Goal: Task Accomplishment & Management: Use online tool/utility

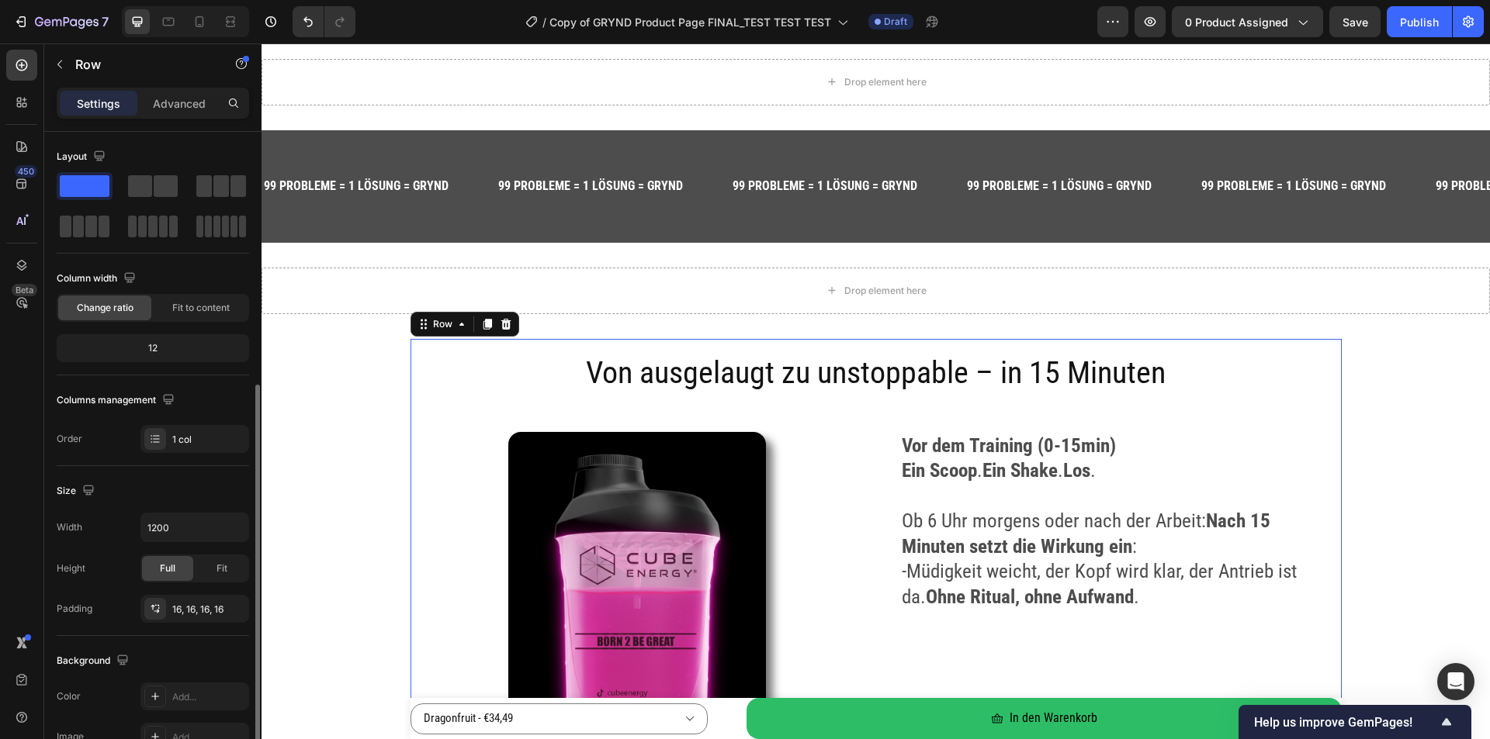
scroll to position [310, 0]
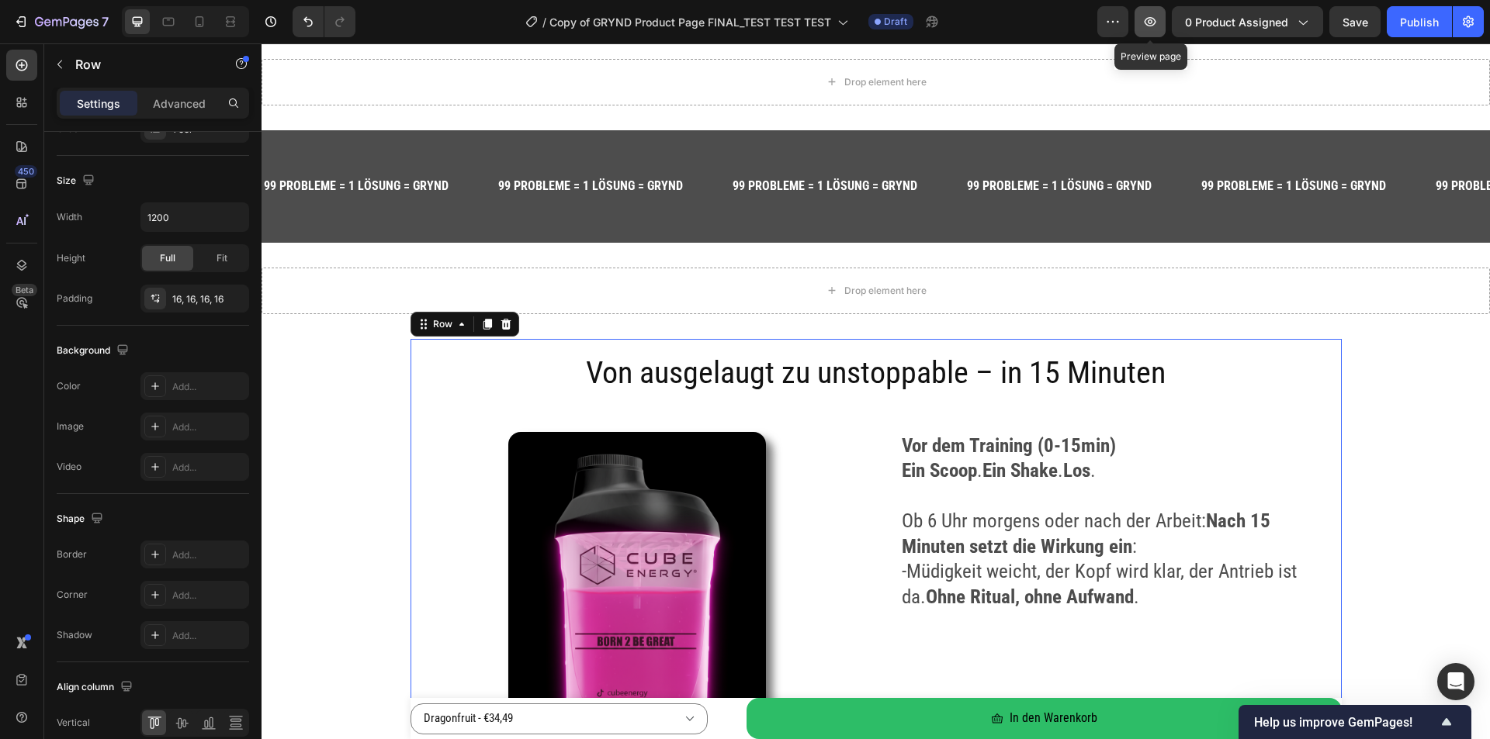
click at [1150, 26] on icon "button" at bounding box center [1150, 21] width 12 height 9
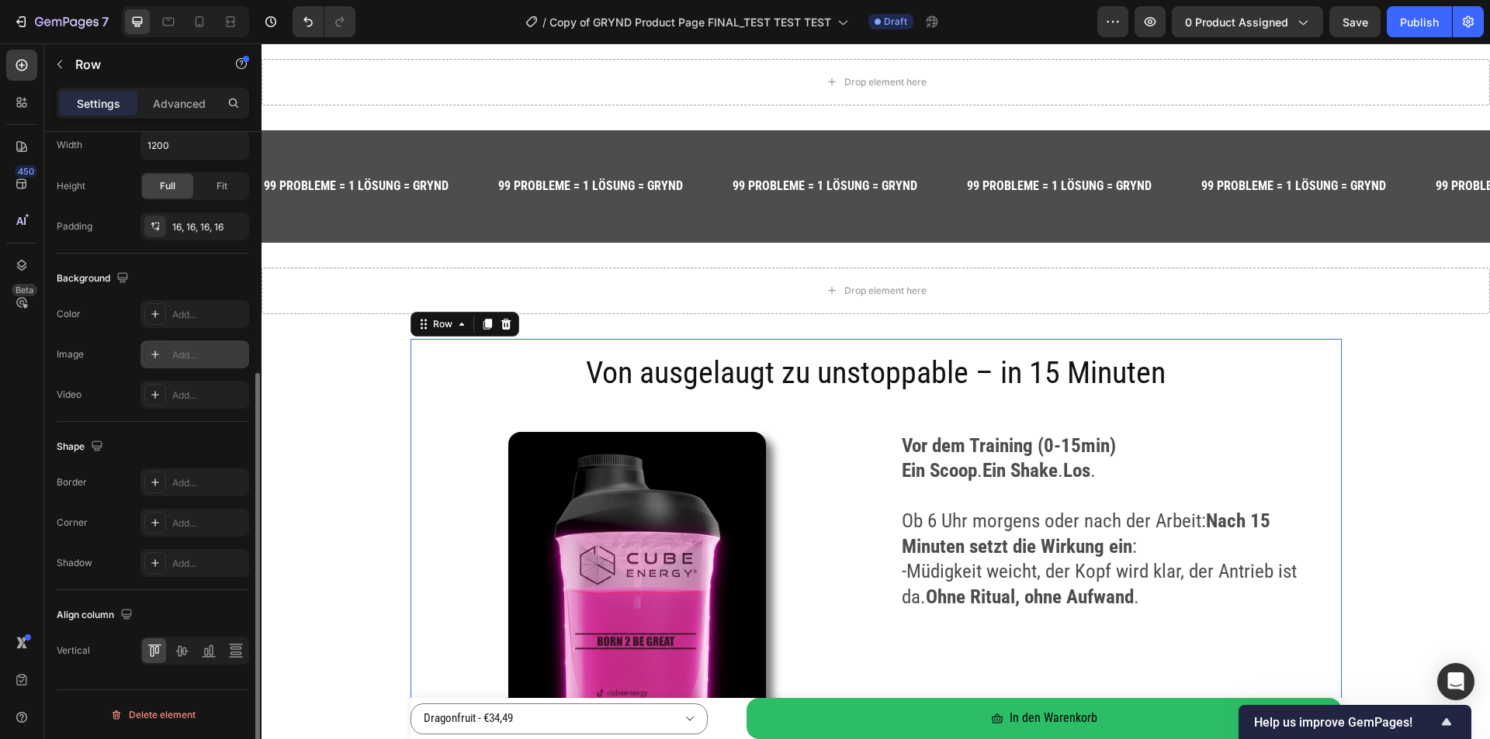
click at [184, 357] on div "Add..." at bounding box center [208, 355] width 73 height 14
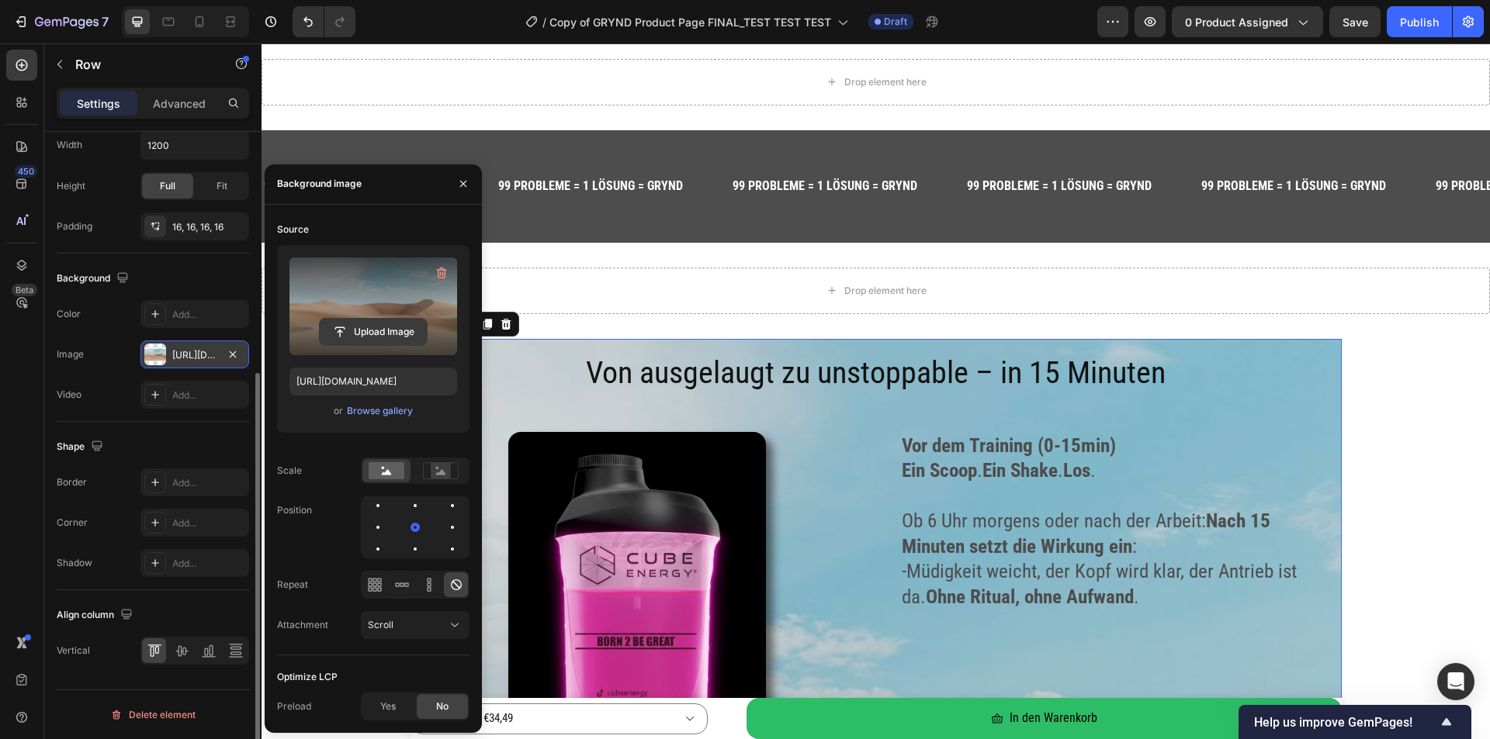
click at [368, 335] on input "file" at bounding box center [373, 332] width 107 height 26
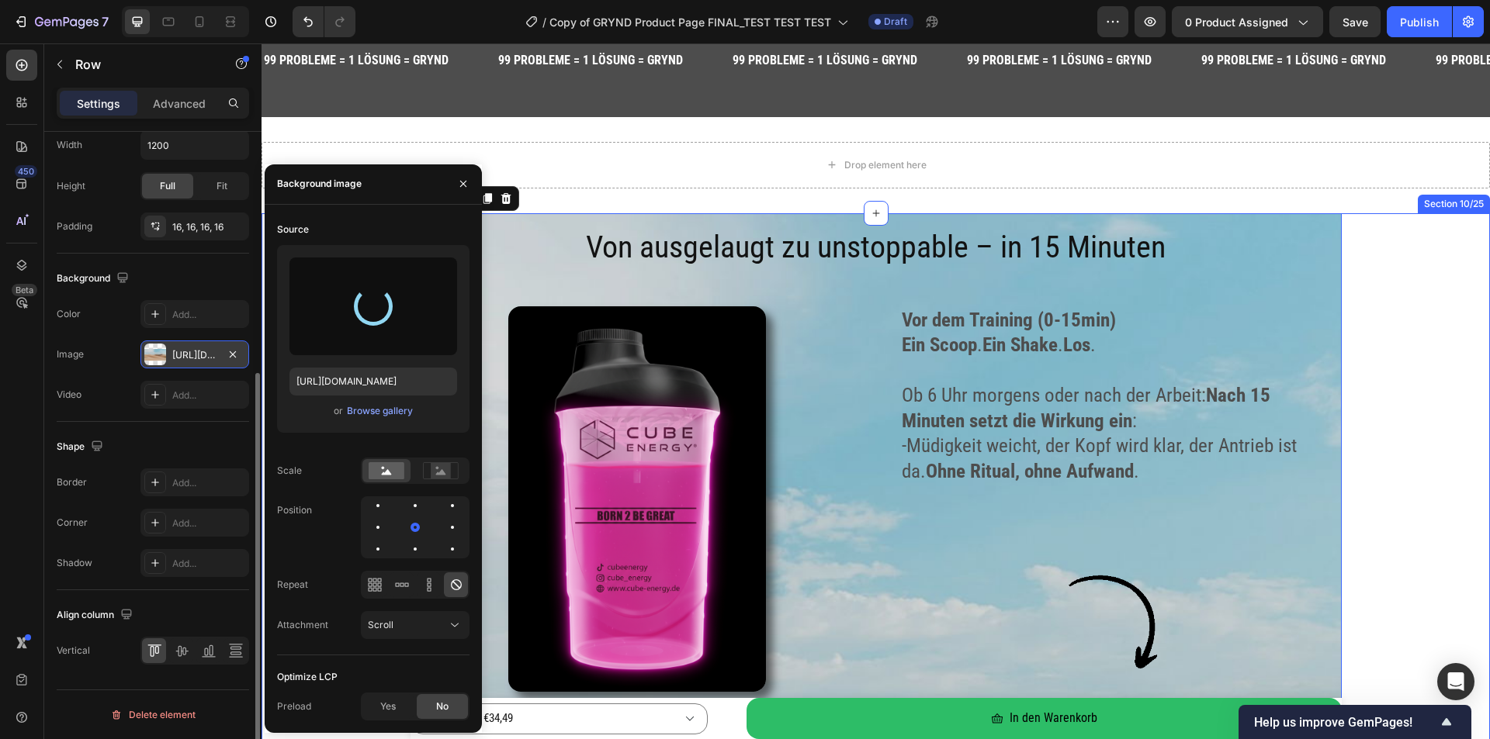
scroll to position [2076, 0]
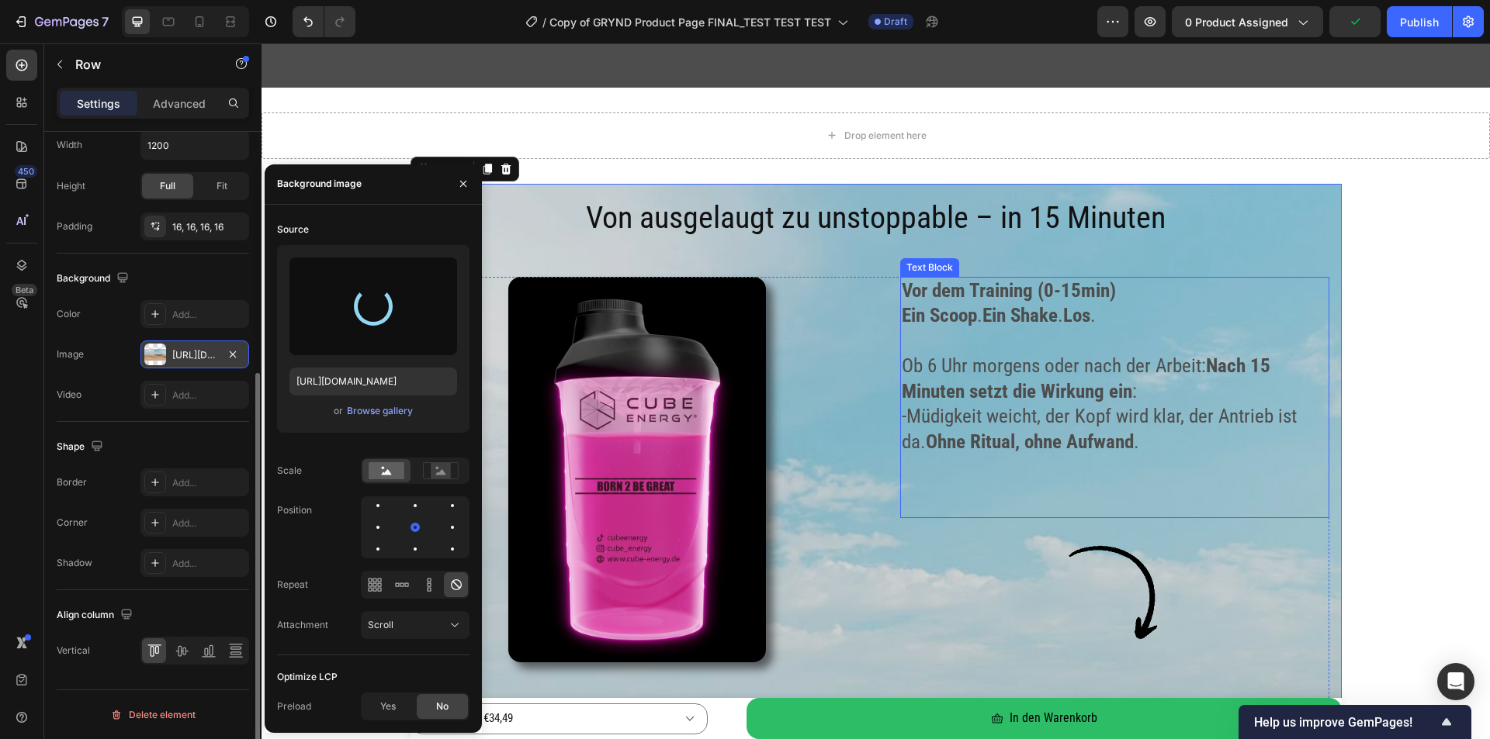
type input "[URL][DOMAIN_NAME]"
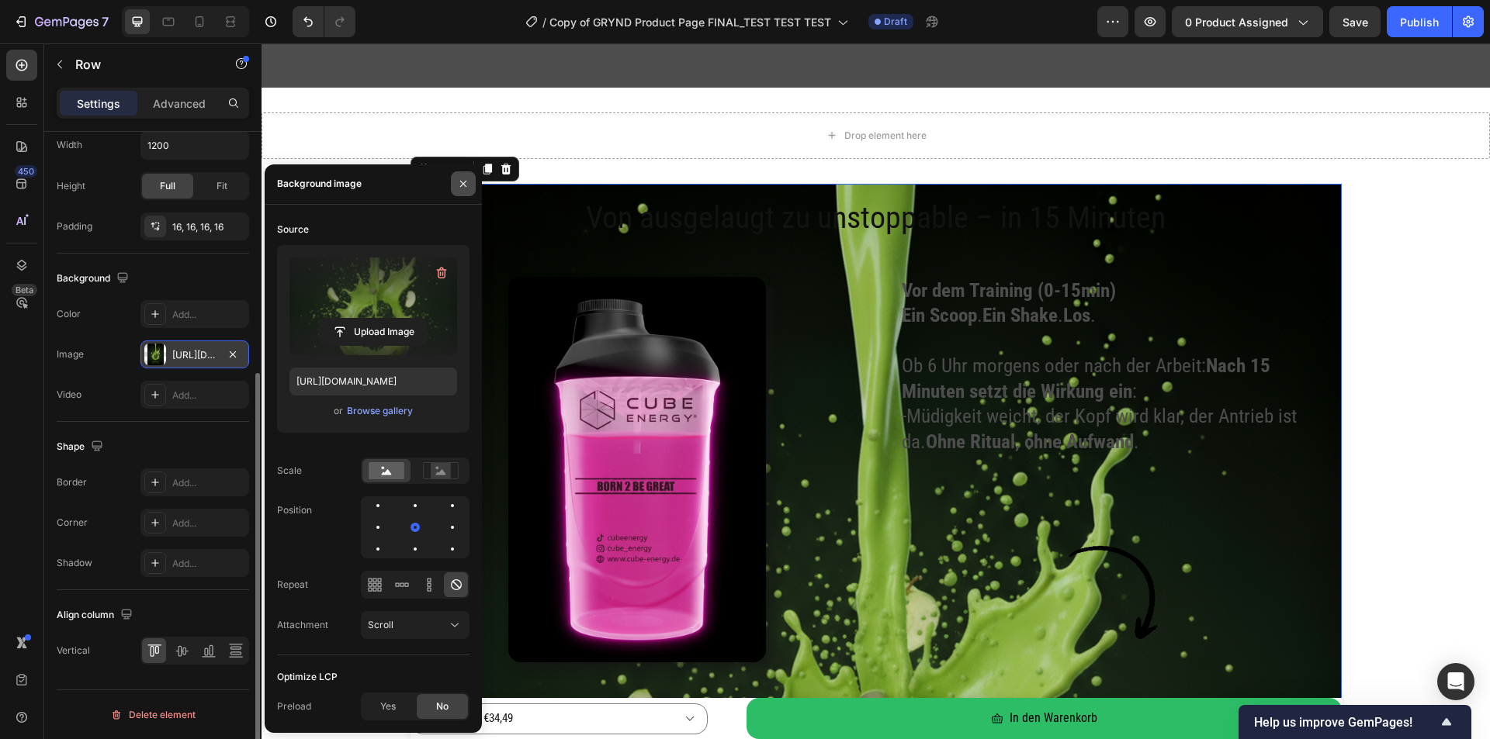
click at [453, 182] on button "button" at bounding box center [463, 183] width 25 height 25
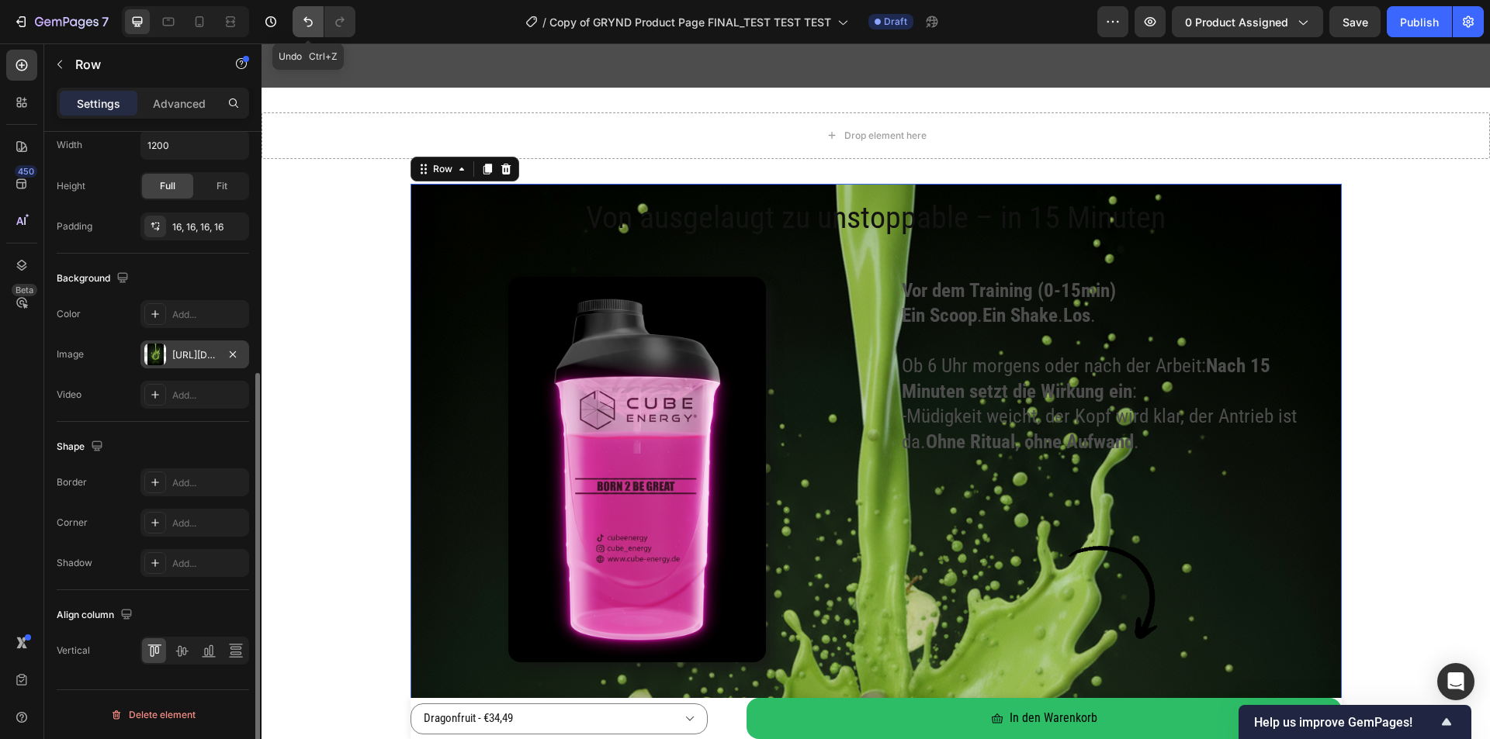
click at [296, 29] on button "Undo/Redo" at bounding box center [308, 21] width 31 height 31
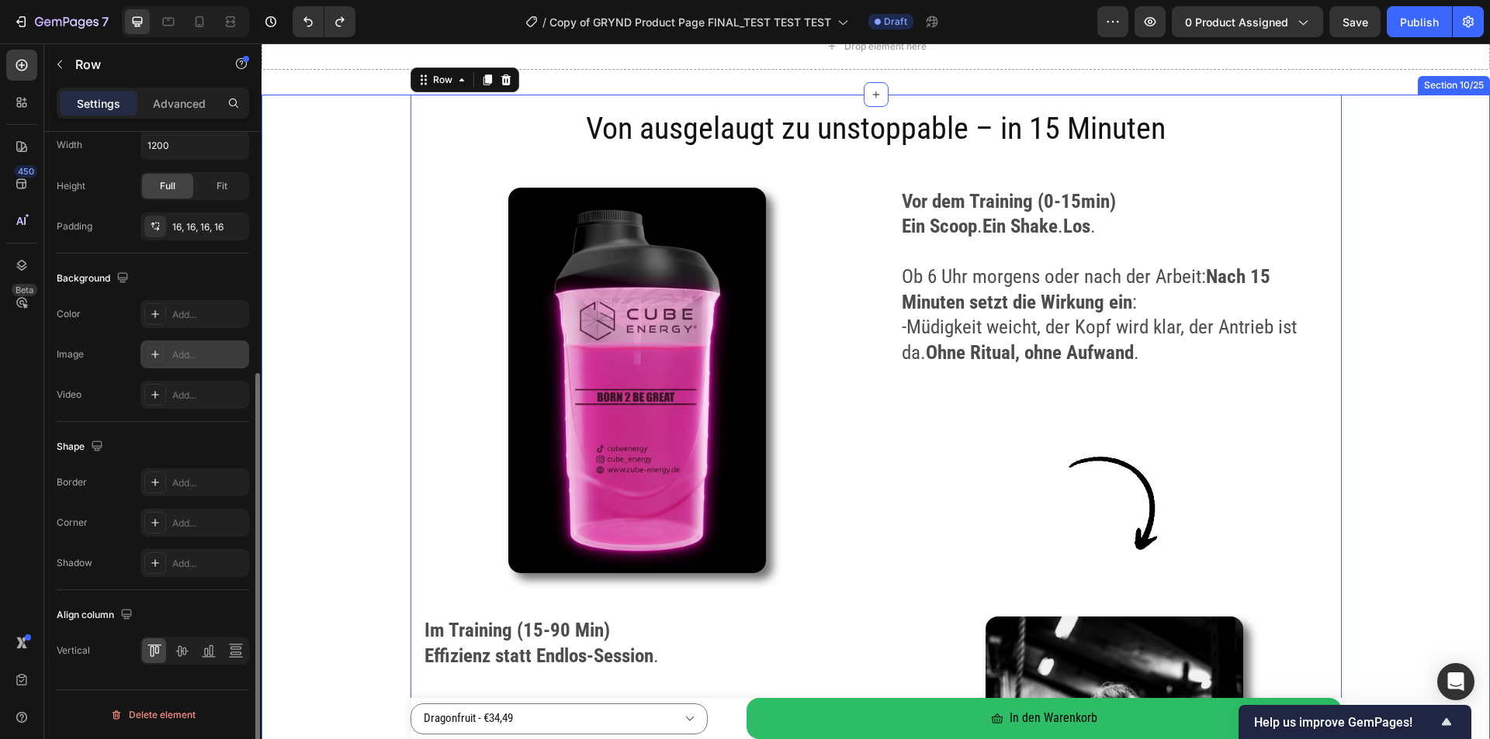
scroll to position [2308, 0]
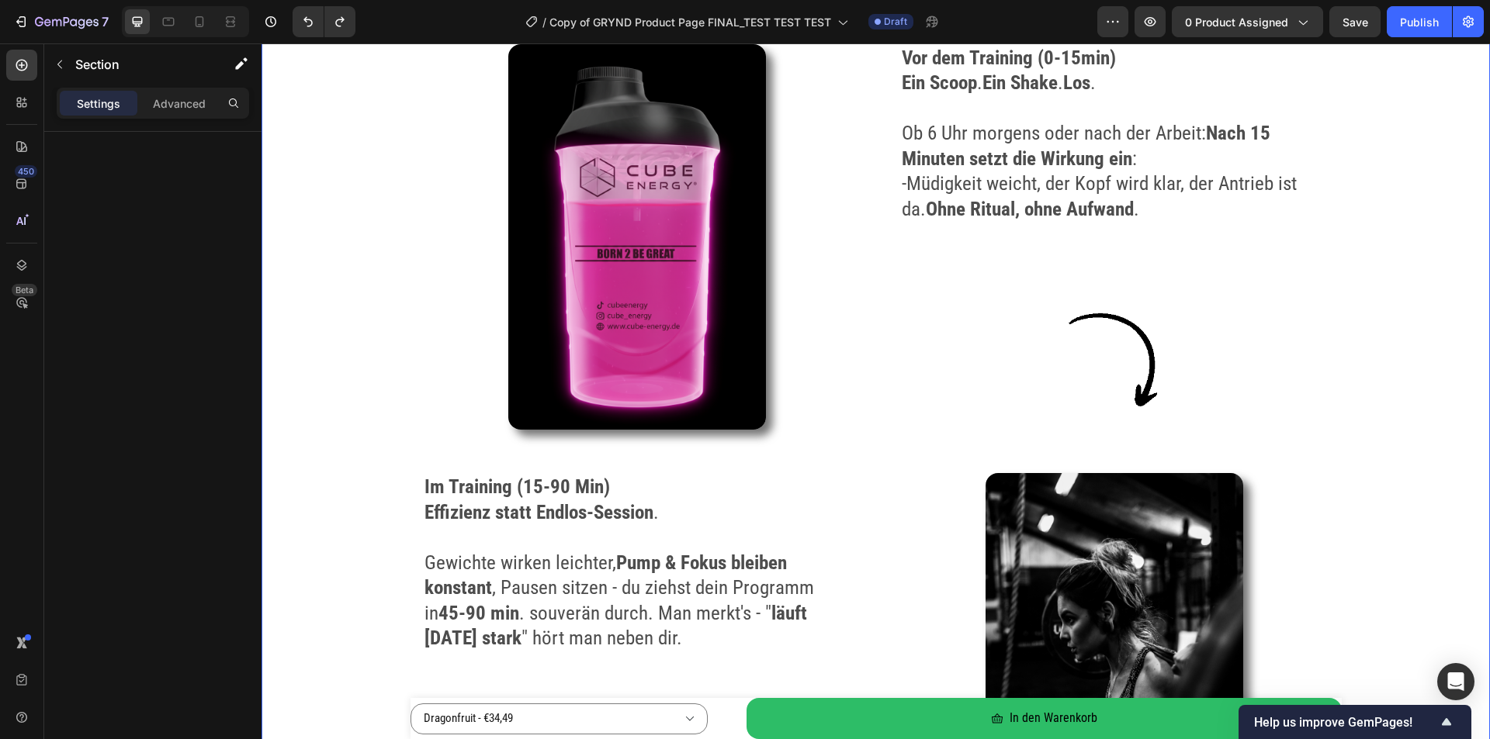
click at [340, 263] on div "Von ausgelaugt zu unstoppable – in 15 Minuten Heading Image Vor dem Training (0…" at bounding box center [875, 562] width 1228 height 1222
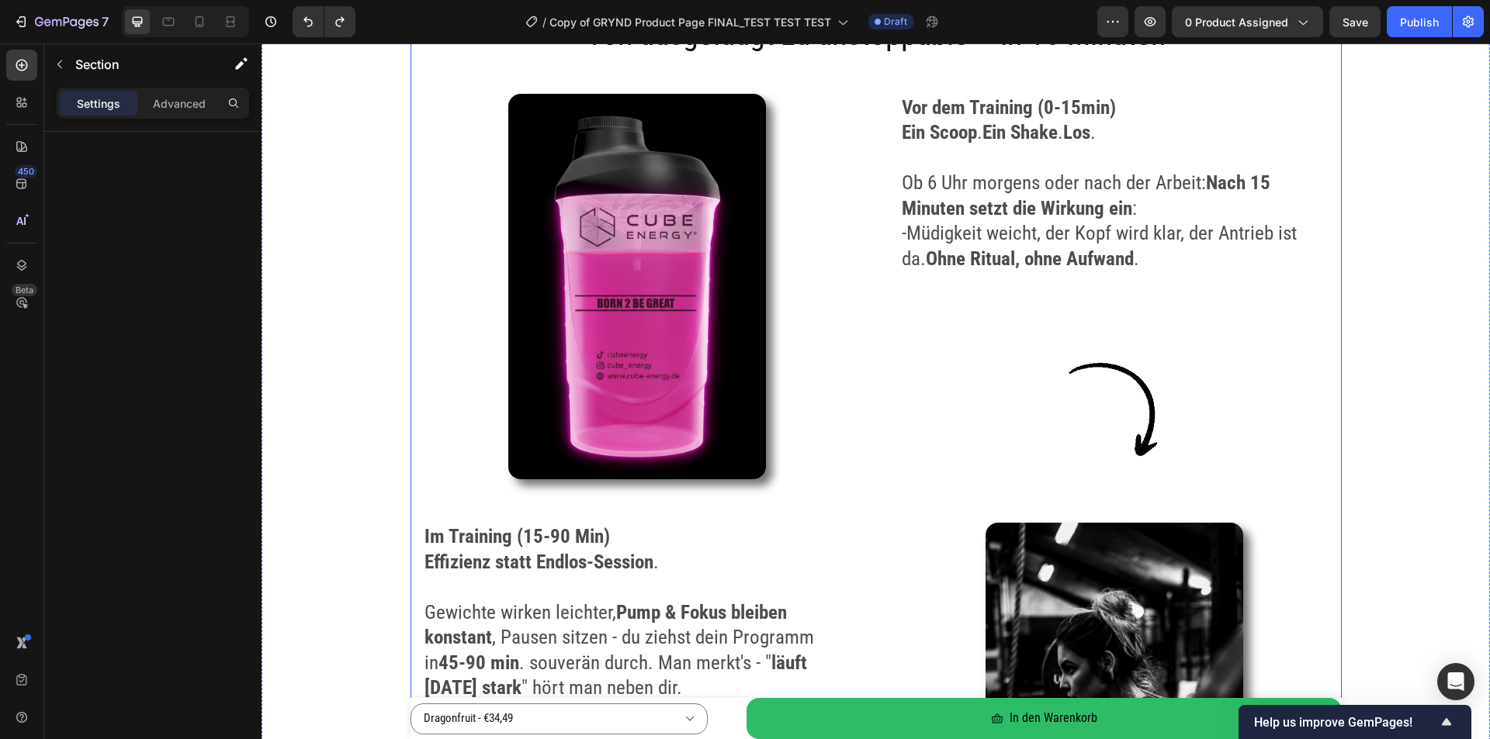
scroll to position [2386, 0]
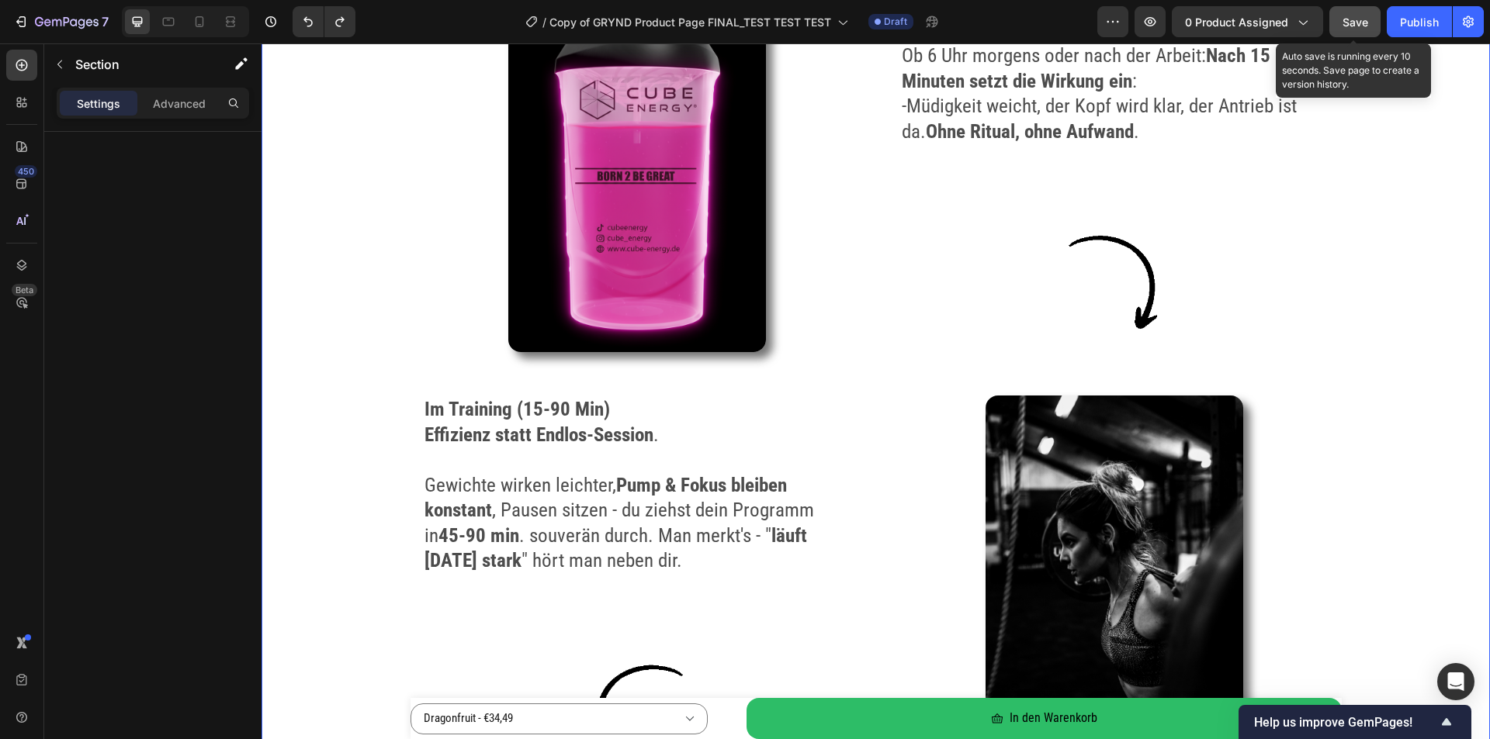
click at [1354, 22] on span "Save" at bounding box center [1355, 22] width 26 height 13
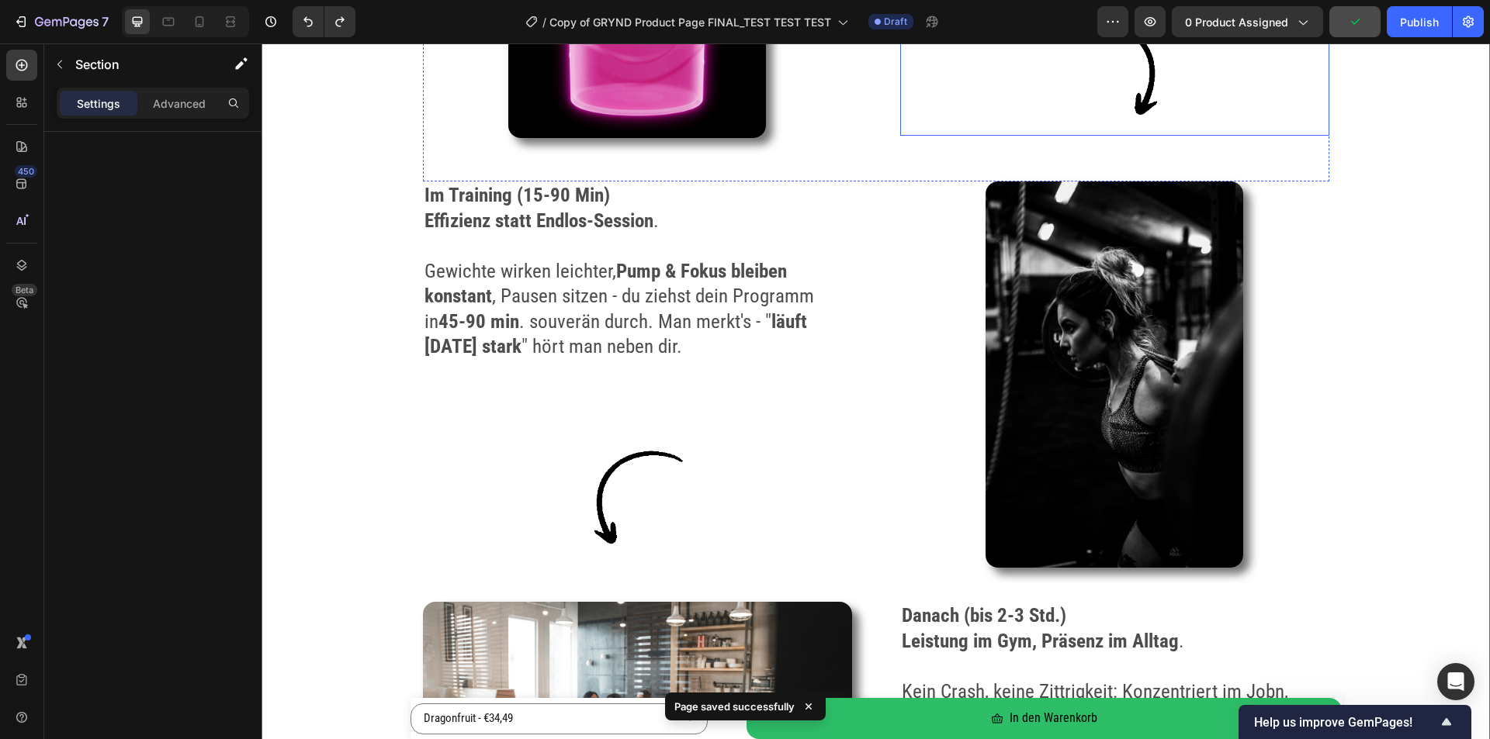
scroll to position [2619, 0]
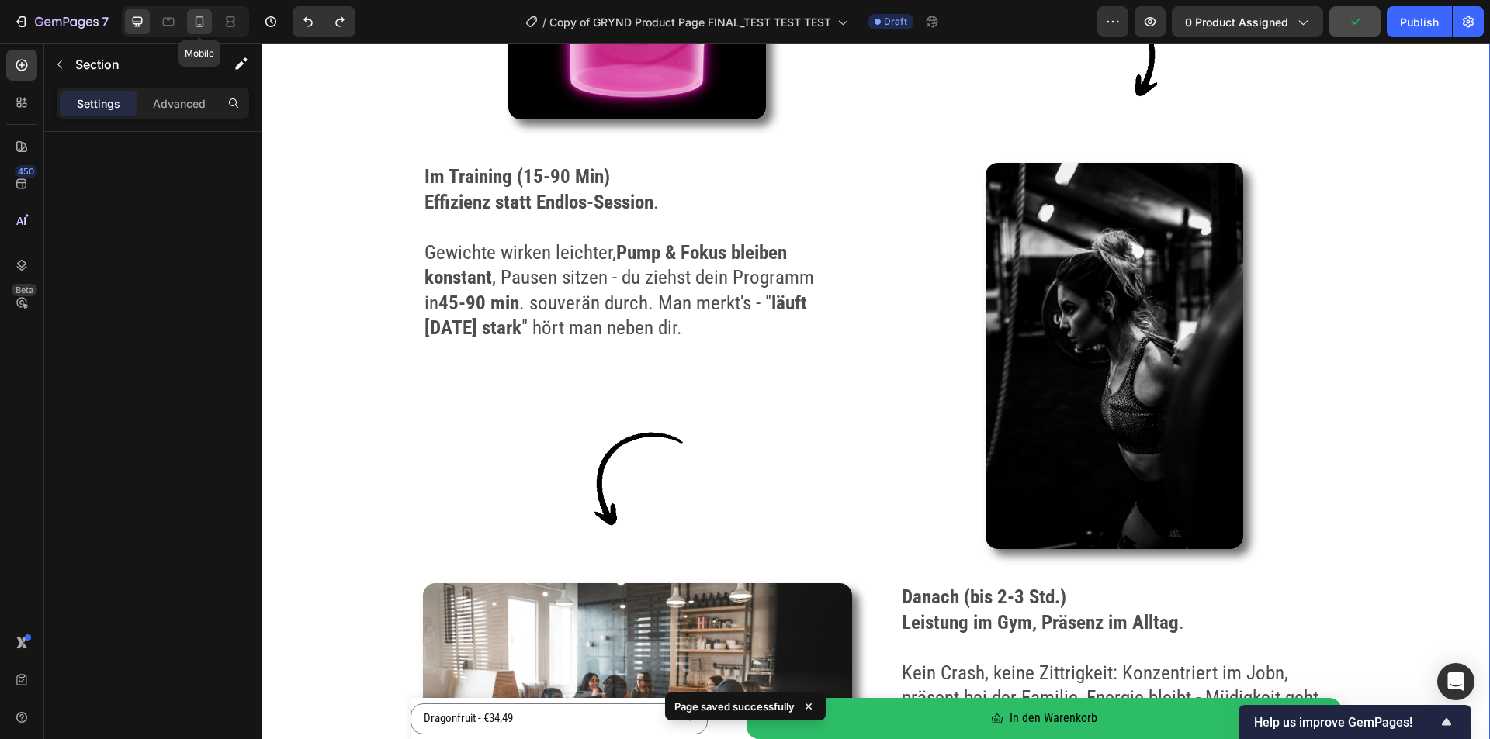
click at [199, 26] on icon at bounding box center [200, 22] width 16 height 16
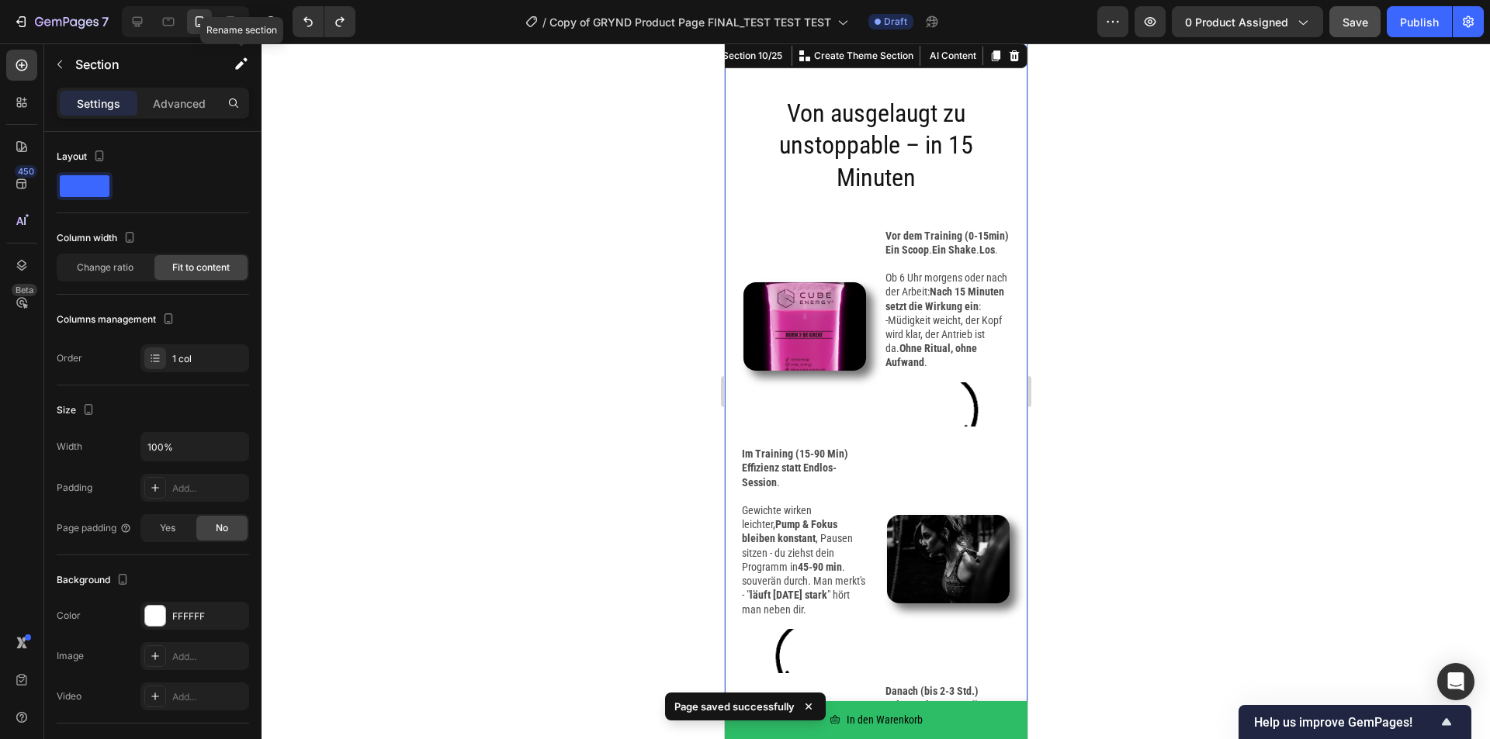
scroll to position [2574, 0]
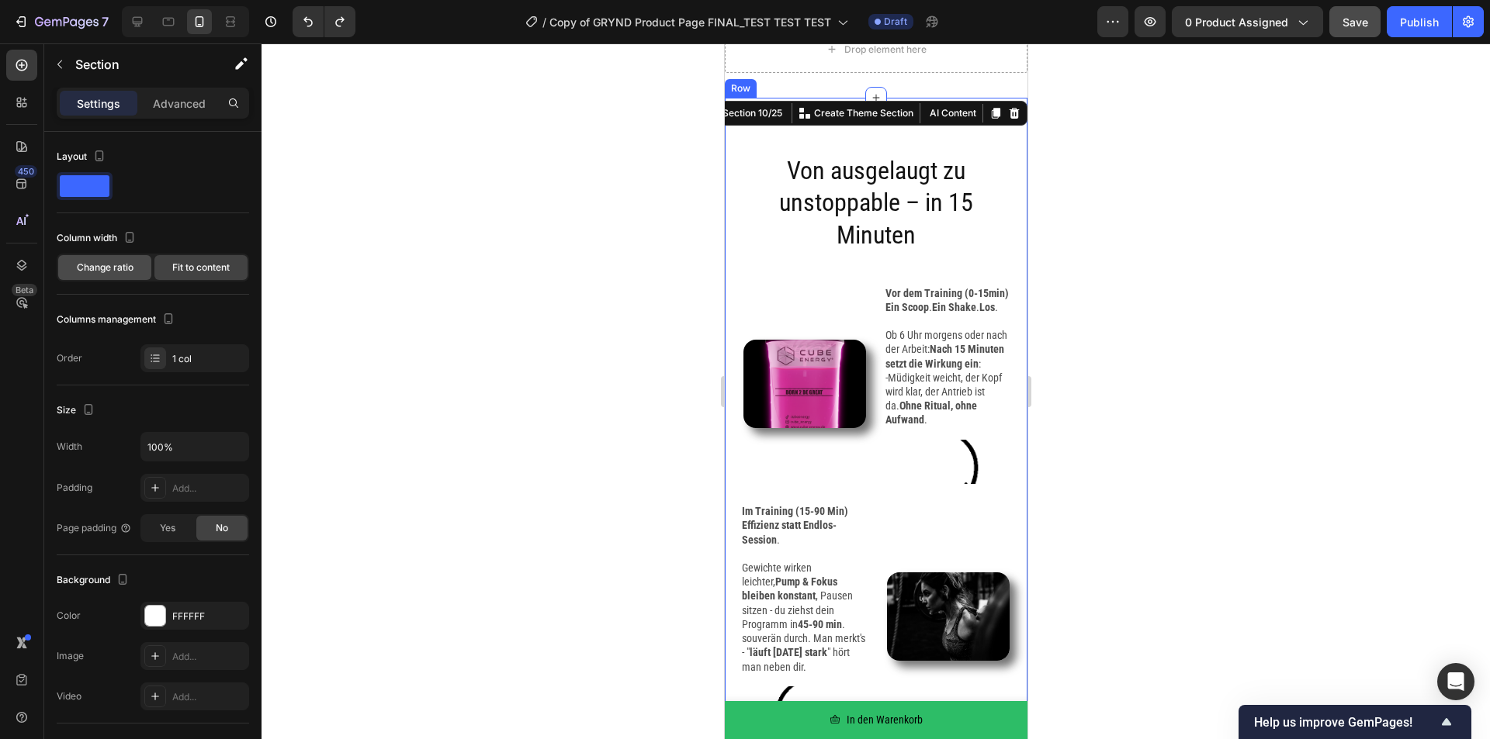
click at [123, 274] on span "Change ratio" at bounding box center [105, 268] width 57 height 14
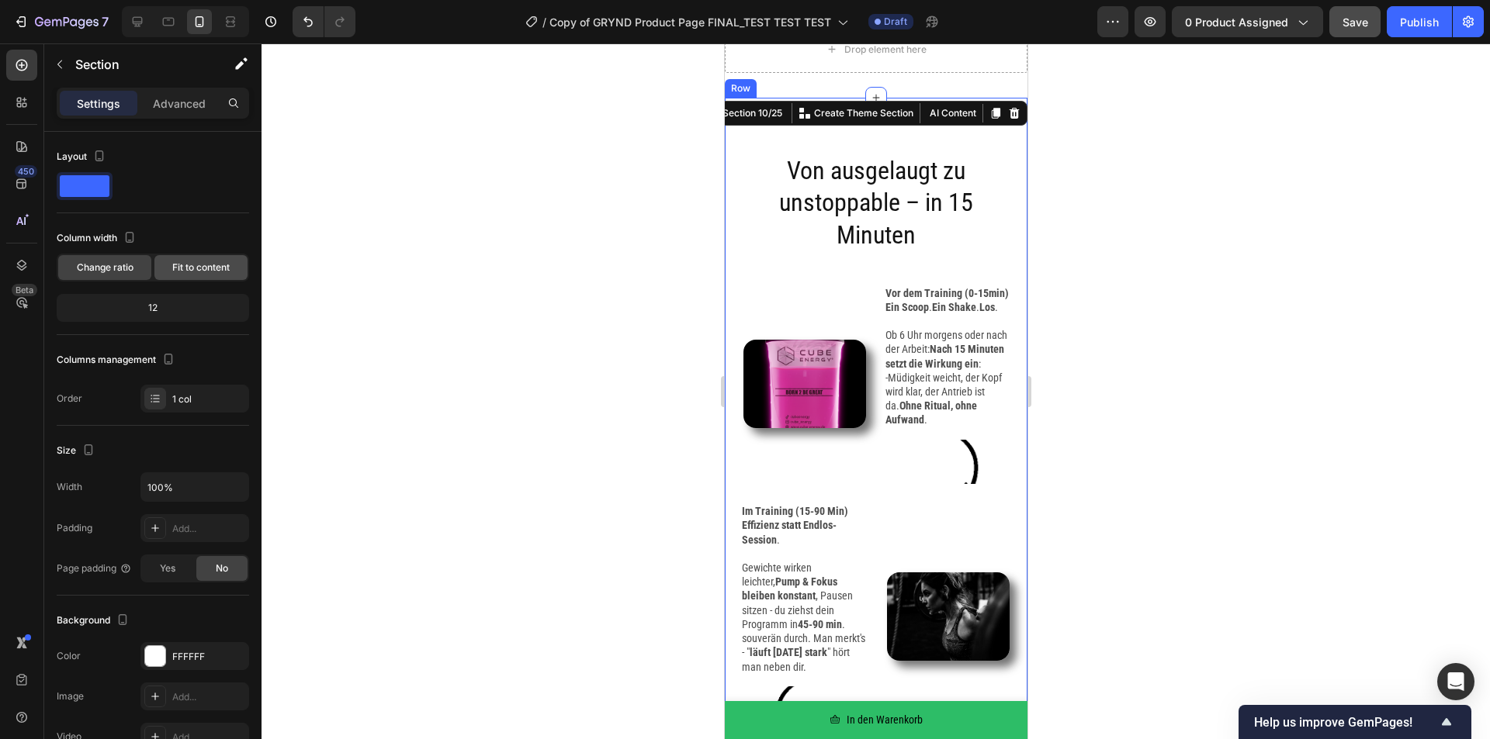
click at [192, 267] on span "Fit to content" at bounding box center [200, 268] width 57 height 14
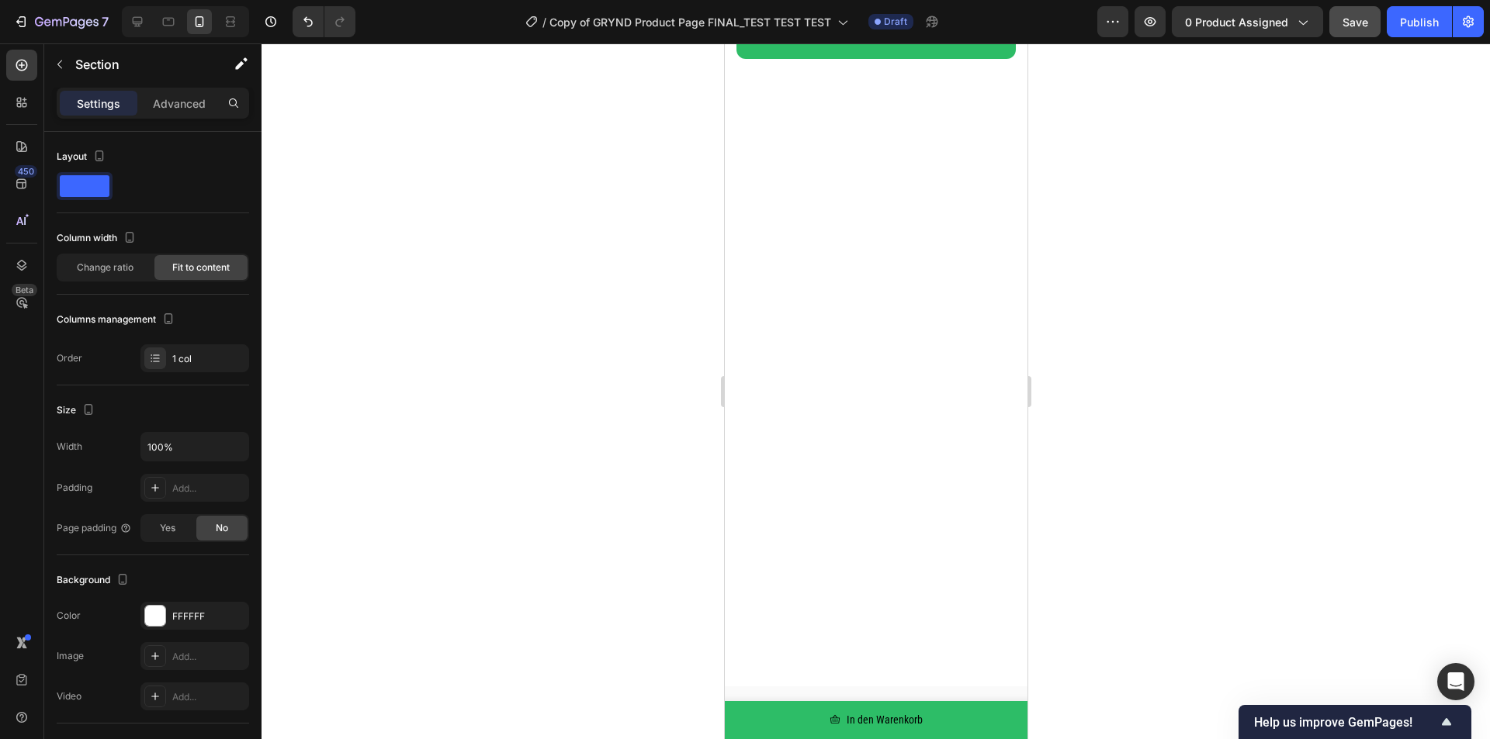
scroll to position [13, 0]
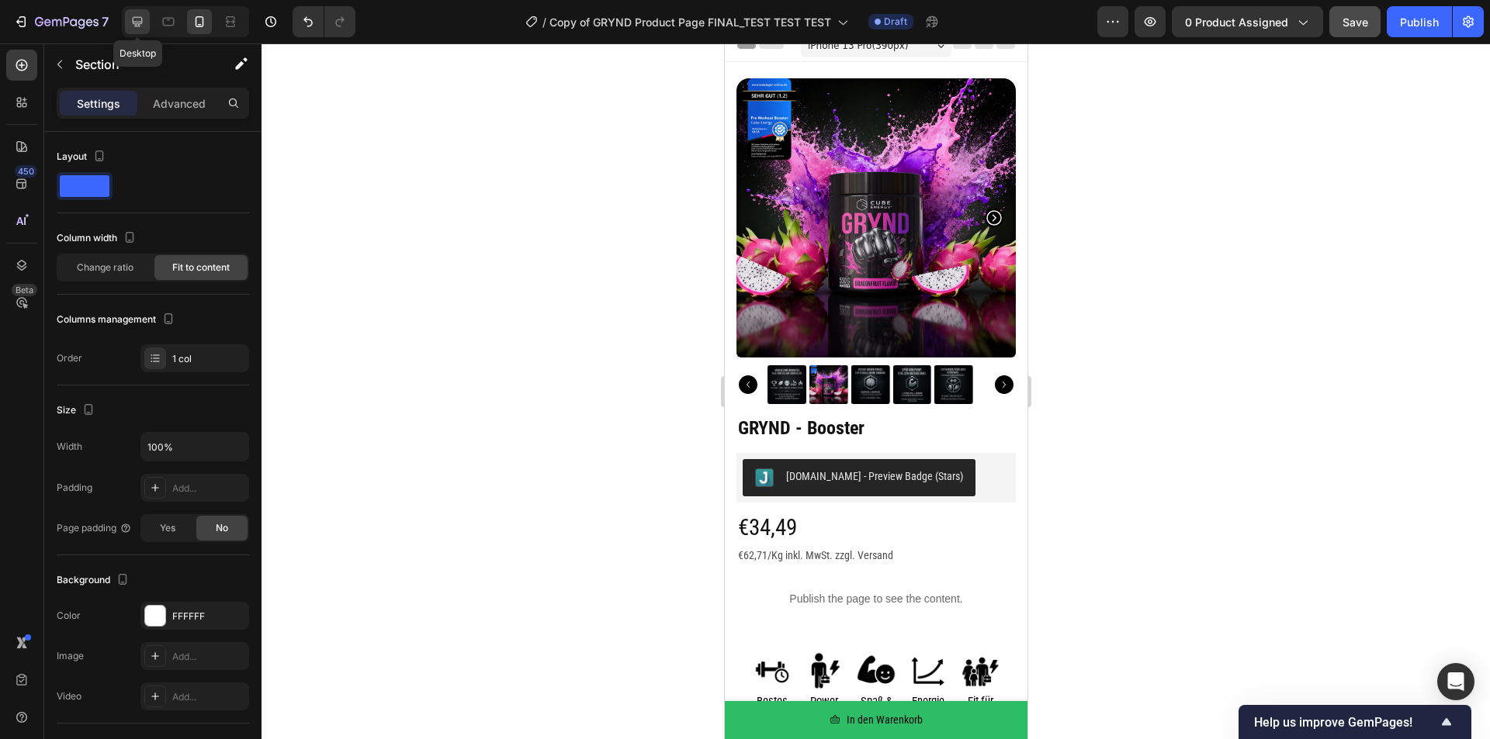
click at [145, 21] on icon at bounding box center [138, 22] width 16 height 16
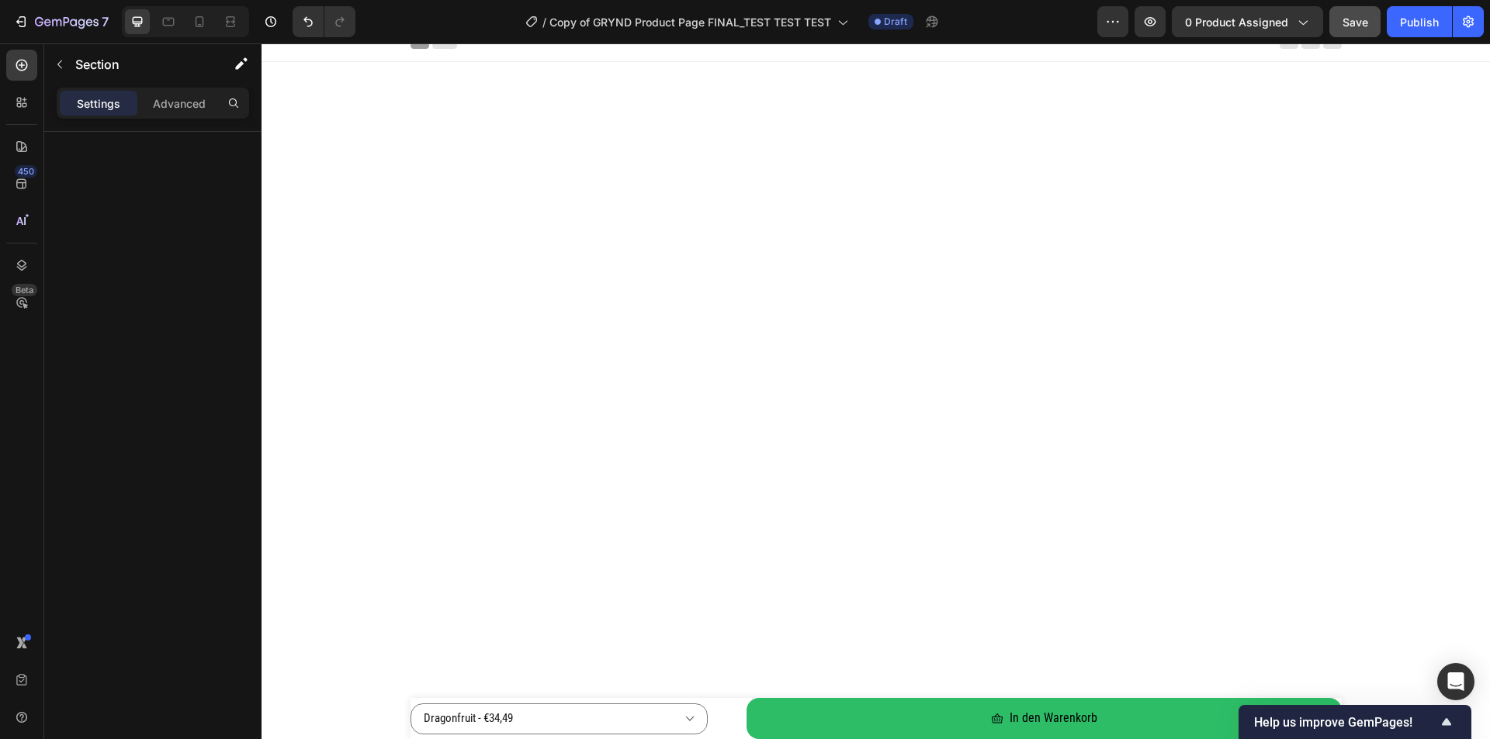
scroll to position [2064, 0]
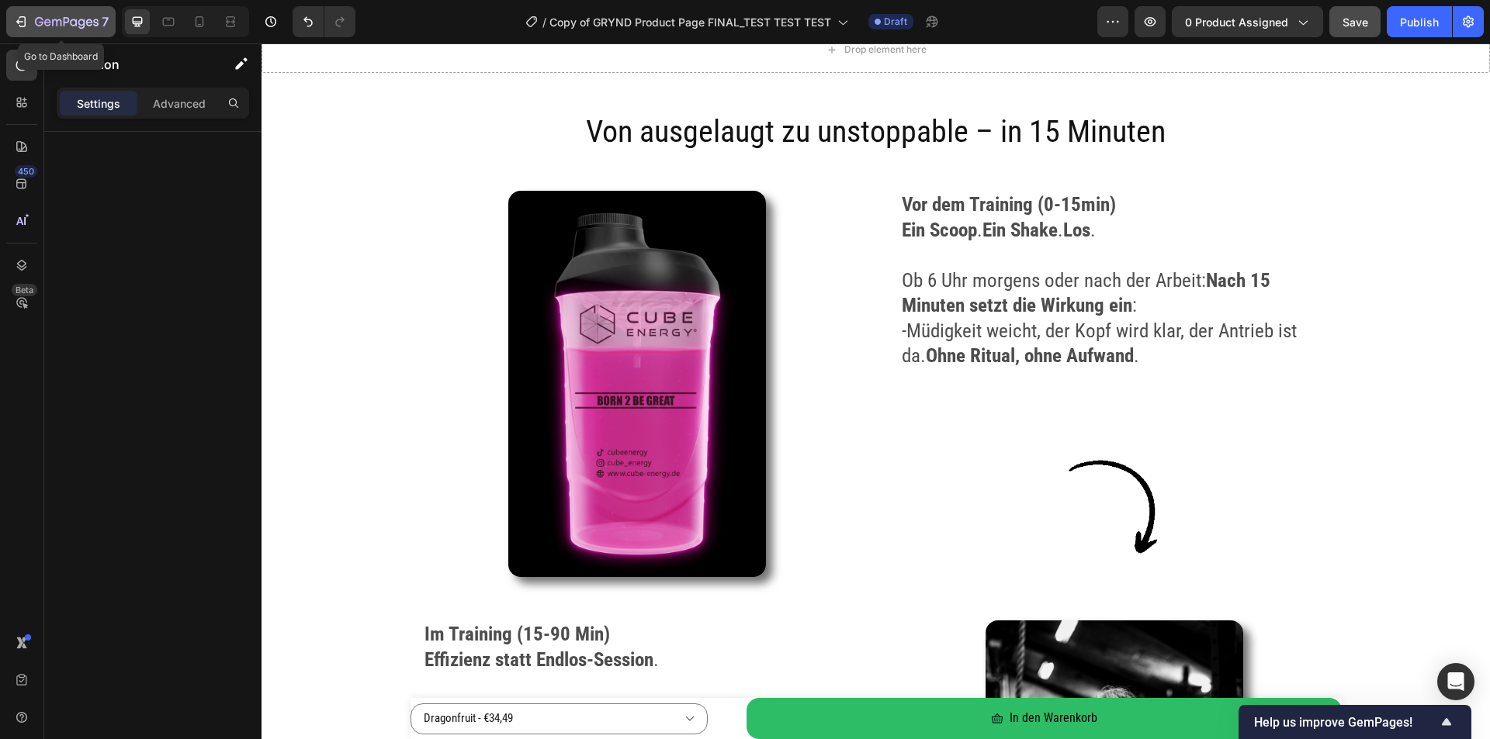
click at [45, 33] on button "7" at bounding box center [60, 21] width 109 height 31
